Goal: Task Accomplishment & Management: Use online tool/utility

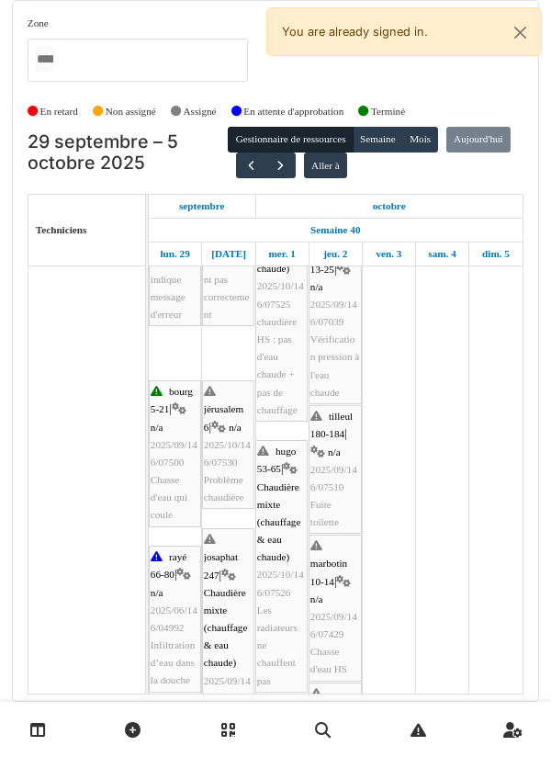
scroll to position [717, 0]
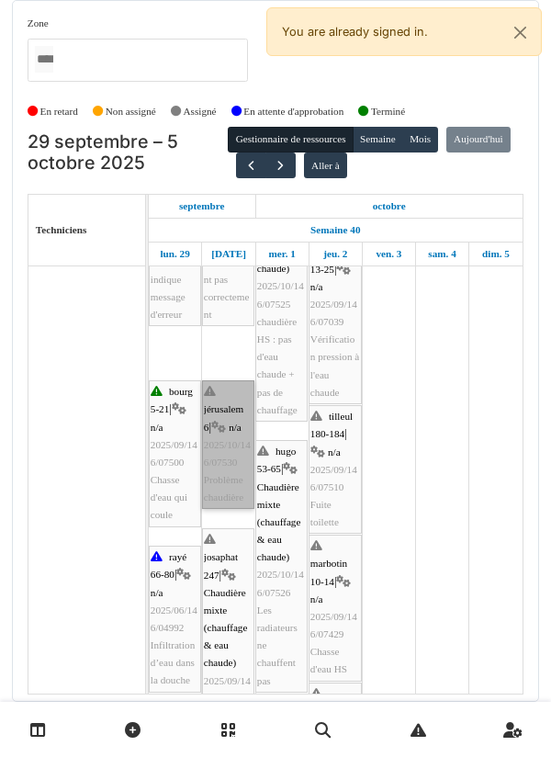
click at [239, 414] on link "jérusalem 6 | n/a 2025/10/146/07530 Problème chaudière" at bounding box center [228, 444] width 52 height 129
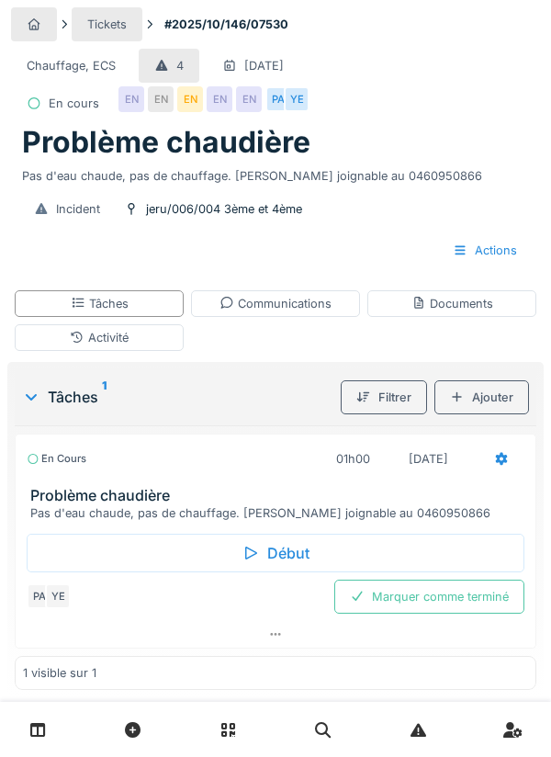
click at [155, 314] on div "Tâches" at bounding box center [99, 303] width 169 height 27
click at [301, 548] on div "Début" at bounding box center [276, 553] width 498 height 39
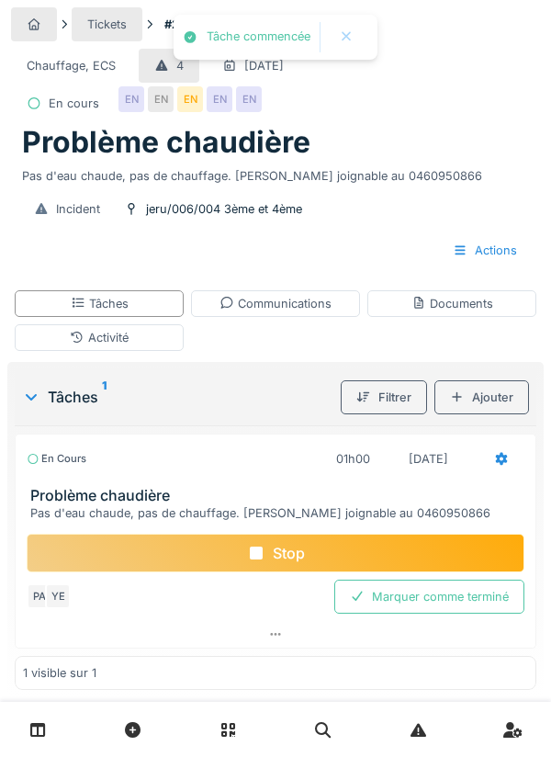
click at [162, 345] on div "Activité" at bounding box center [99, 337] width 169 height 27
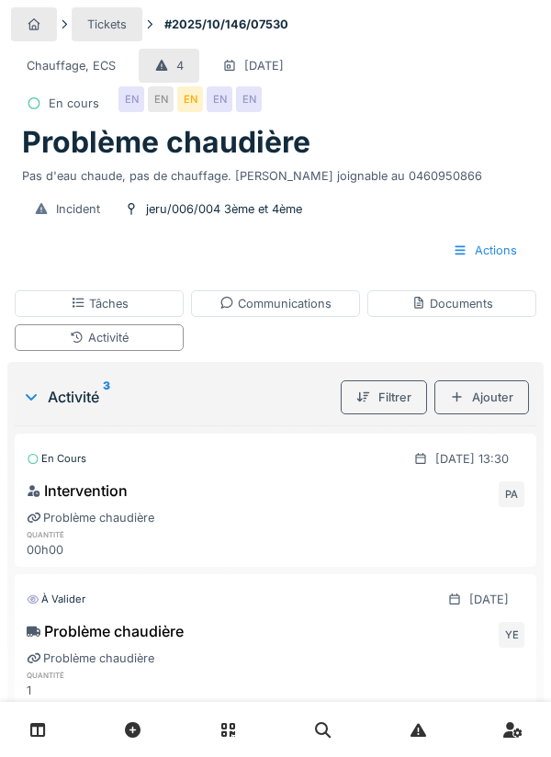
click at [312, 311] on div "Communications" at bounding box center [276, 303] width 112 height 17
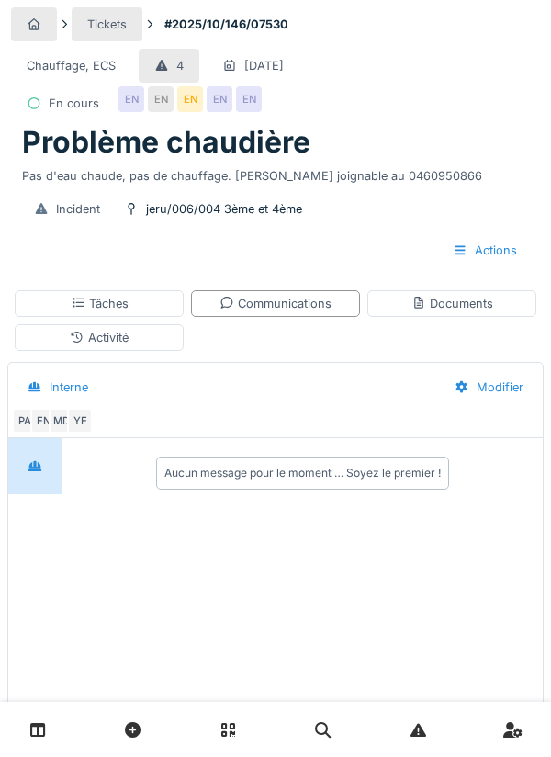
click at [320, 314] on div "Communications" at bounding box center [275, 303] width 169 height 27
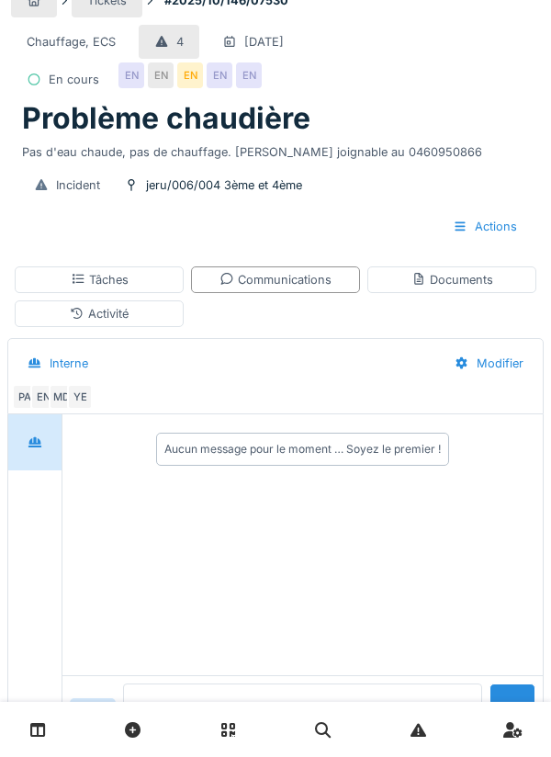
click at [382, 742] on textarea at bounding box center [302, 713] width 359 height 59
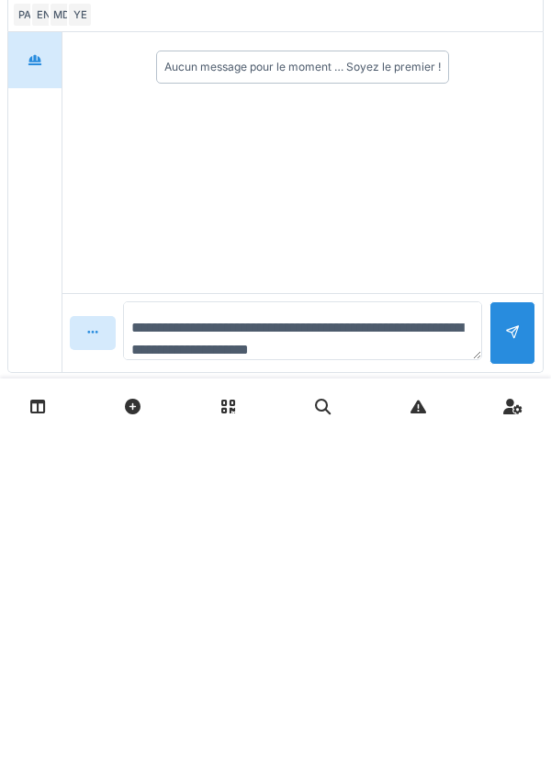
scroll to position [114, 0]
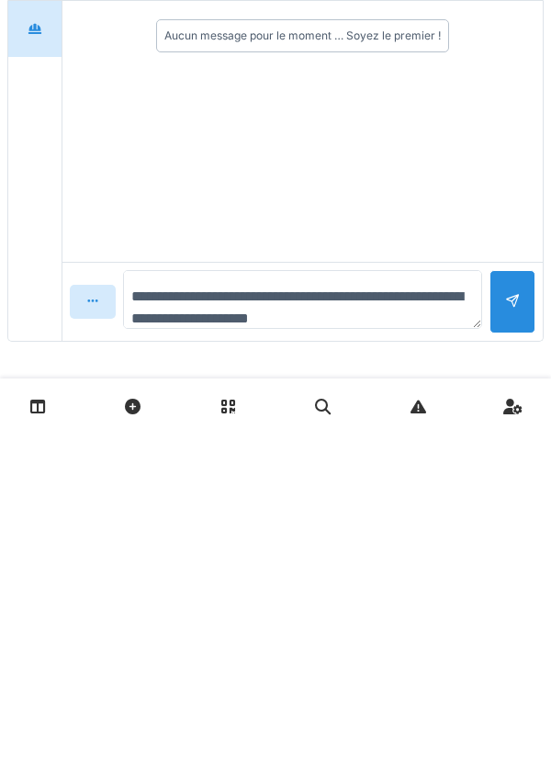
type textarea "**********"
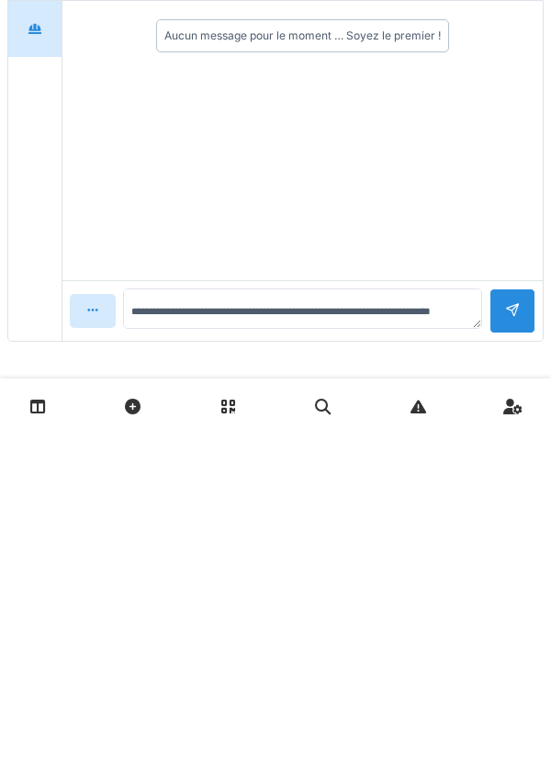
click at [532, 628] on div at bounding box center [513, 634] width 46 height 45
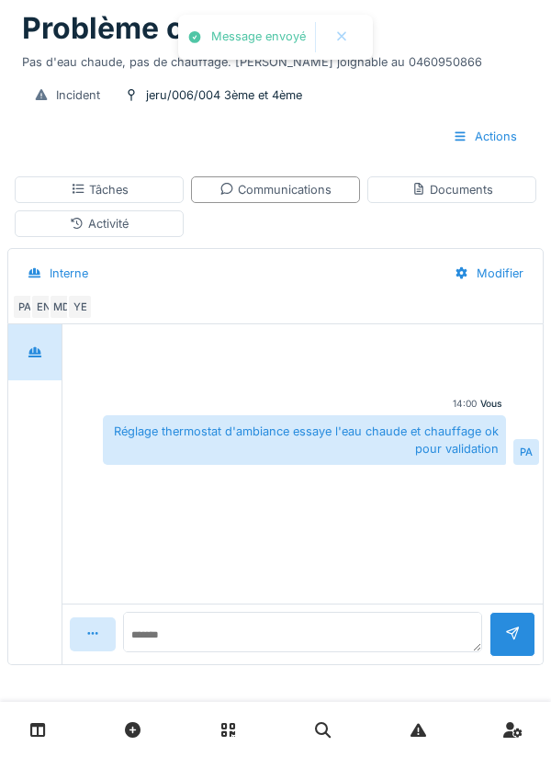
click at [122, 191] on div "Tâches" at bounding box center [100, 189] width 58 height 17
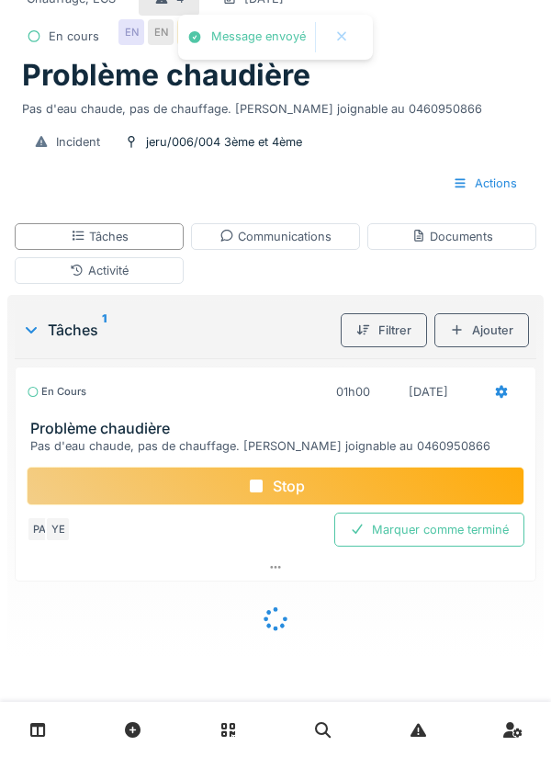
scroll to position [40, 0]
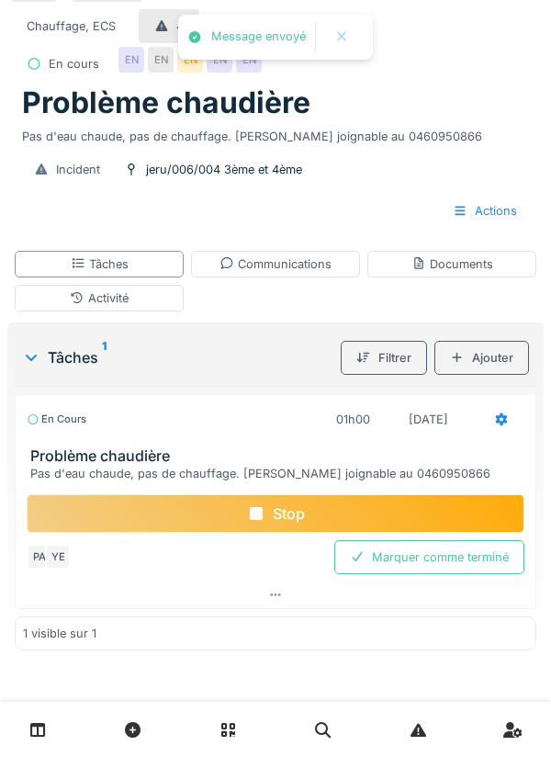
click at [439, 544] on div "Marquer comme terminé" at bounding box center [429, 557] width 190 height 34
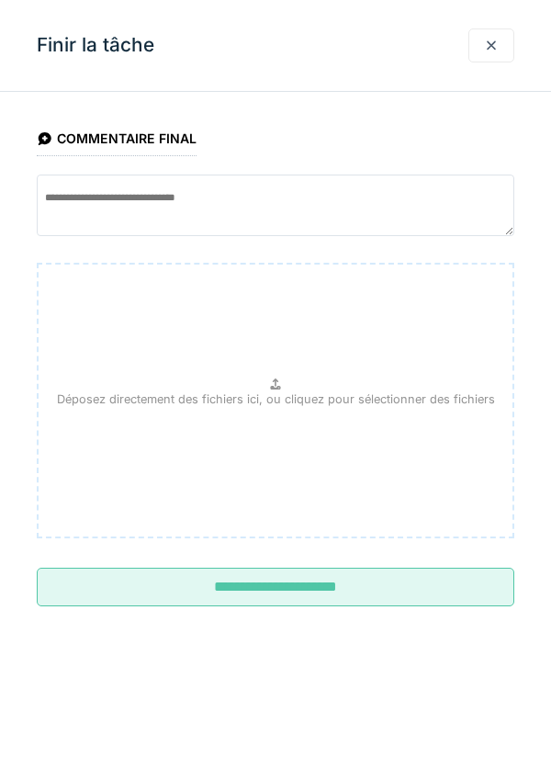
click at [342, 593] on input "**********" at bounding box center [276, 587] width 478 height 39
